Goal: Task Accomplishment & Management: Use online tool/utility

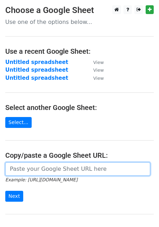
click at [37, 169] on input "url" at bounding box center [77, 169] width 145 height 13
paste input "https://docs.google.com/spreadsheets/d/1OXzaZ22d_MDPiDp9DTPW0W_M6nxTmlp7Hly2bXx…"
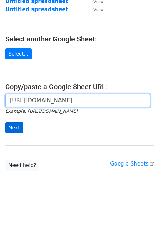
type input "https://docs.google.com/spreadsheets/d/1OXzaZ22d_MDPiDp9DTPW0W_M6nxTmlp7Hly2bXx…"
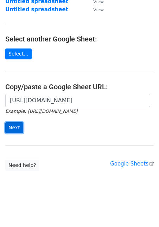
click at [15, 125] on input "Next" at bounding box center [14, 128] width 18 height 11
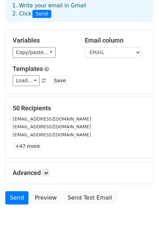
scroll to position [39, 0]
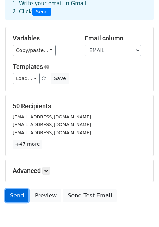
click at [16, 195] on link "Send" at bounding box center [16, 195] width 23 height 13
